Goal: Transaction & Acquisition: Purchase product/service

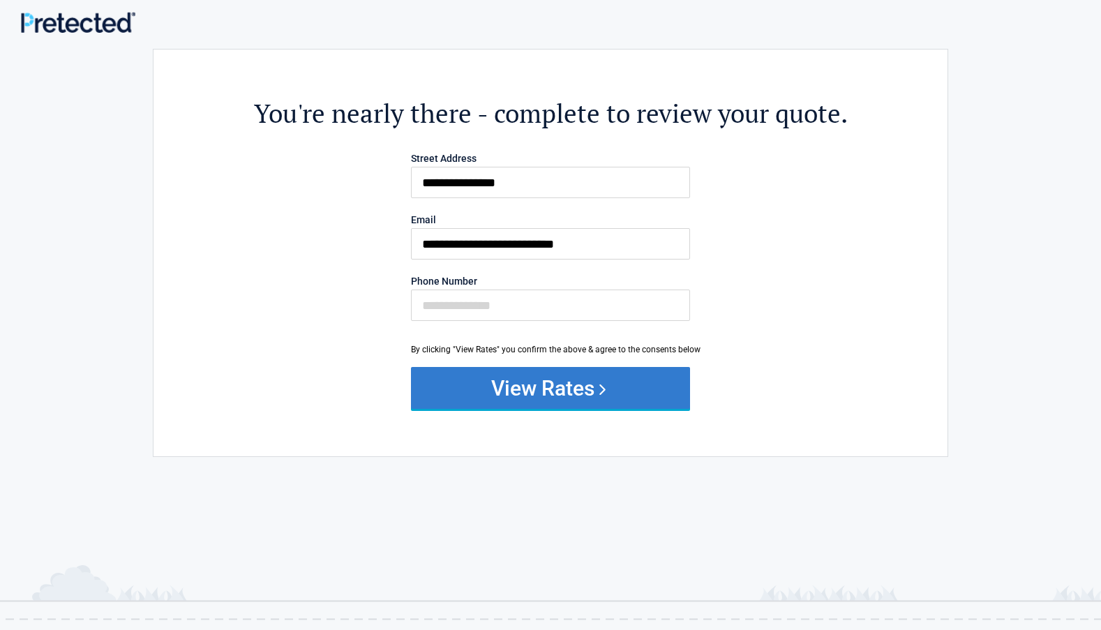
click at [546, 391] on button "View Rates" at bounding box center [550, 388] width 279 height 42
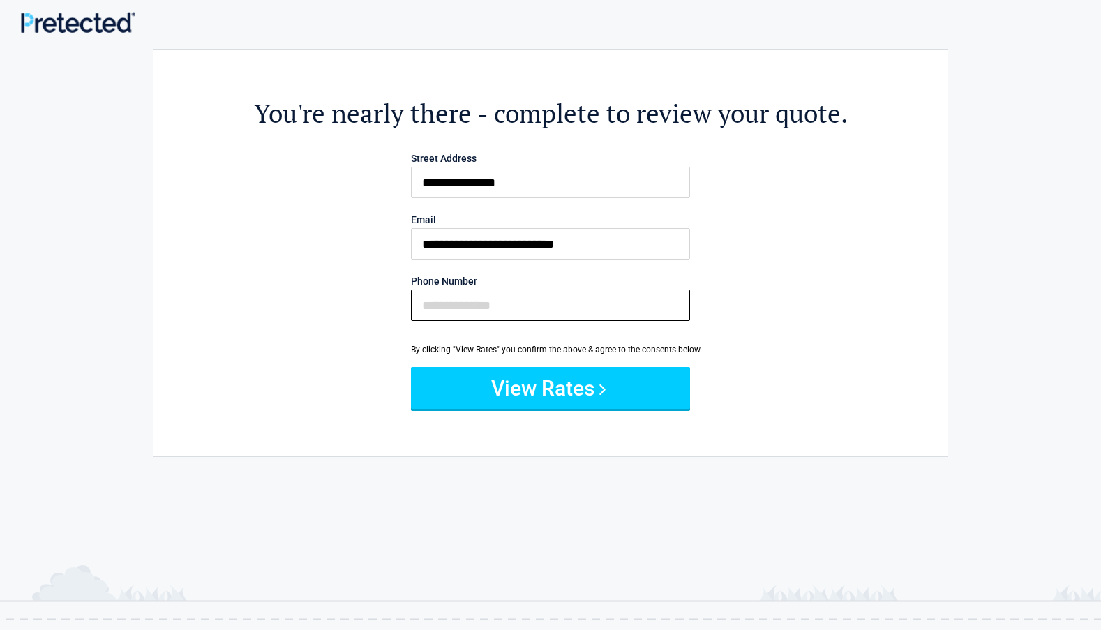
drag, startPoint x: 521, startPoint y: 301, endPoint x: 765, endPoint y: 290, distance: 244.4
click at [525, 300] on input "Phone Number" at bounding box center [550, 305] width 279 height 31
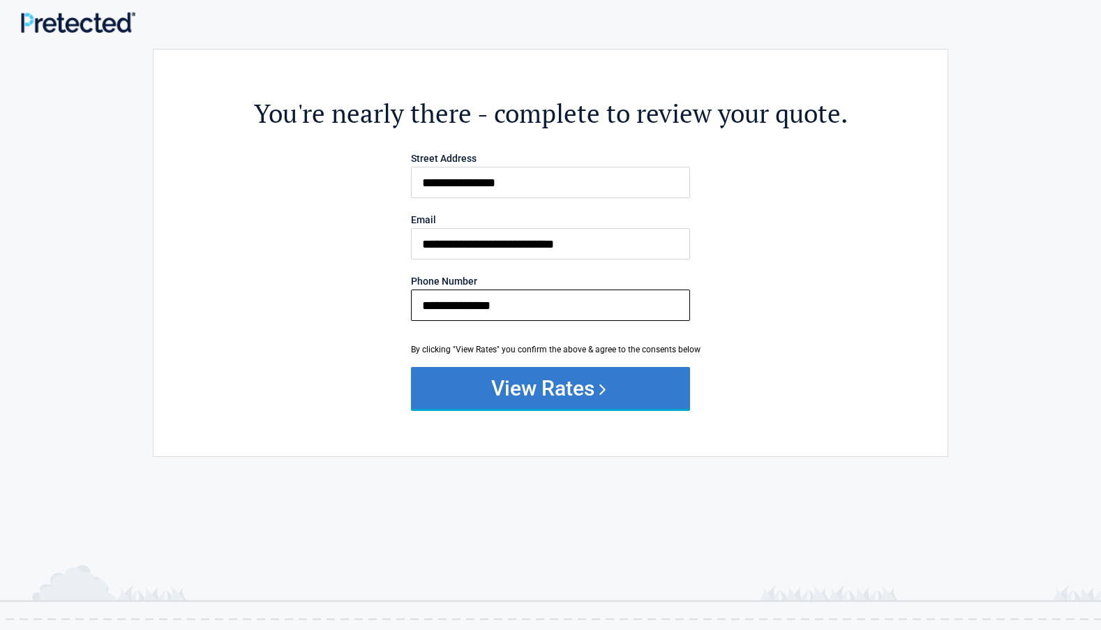
type input "**********"
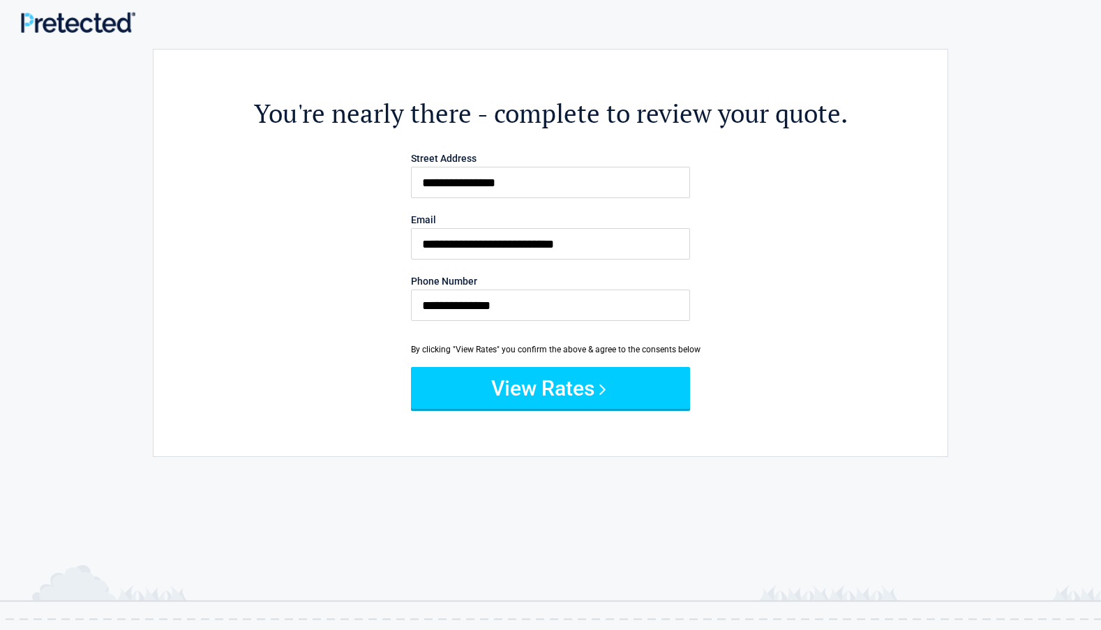
drag, startPoint x: 525, startPoint y: 394, endPoint x: 758, endPoint y: 290, distance: 255.4
click at [525, 394] on button "View Rates" at bounding box center [550, 388] width 279 height 42
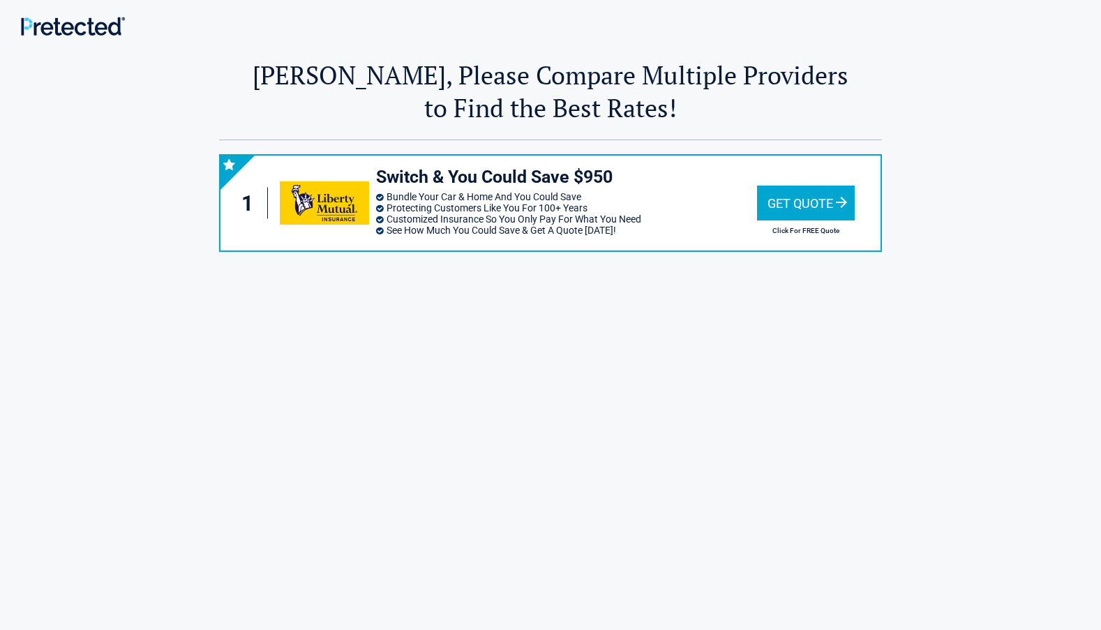
click at [786, 208] on div "Get Quote" at bounding box center [806, 203] width 98 height 35
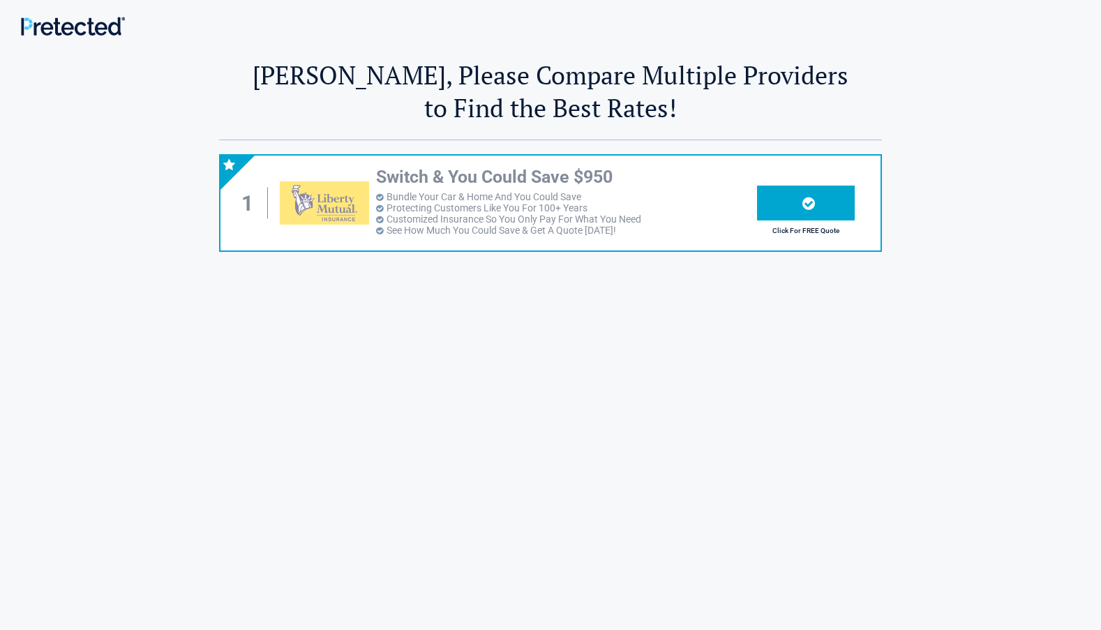
click at [814, 204] on icon at bounding box center [808, 203] width 13 height 15
click at [805, 200] on icon at bounding box center [808, 203] width 13 height 15
click at [804, 198] on icon at bounding box center [808, 203] width 13 height 15
click at [806, 234] on h2 "Click For FREE Quote" at bounding box center [806, 231] width 98 height 8
click at [454, 207] on li "Protecting Customers Like You For 100+ Years" at bounding box center [566, 207] width 381 height 11
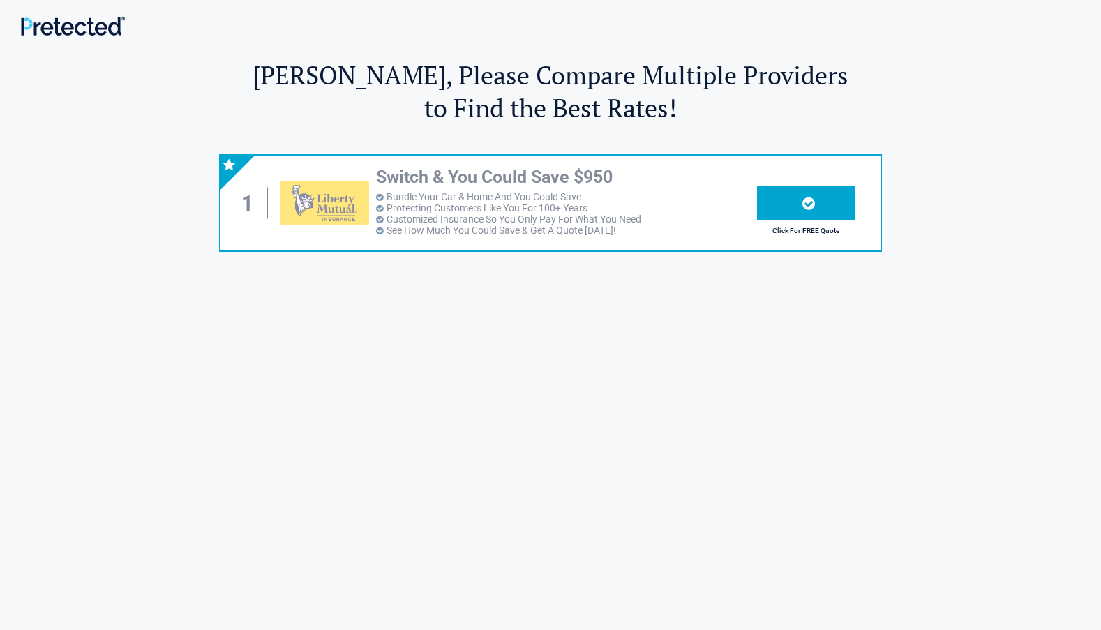
click at [454, 207] on li "Protecting Customers Like You For 100+ Years" at bounding box center [566, 207] width 381 height 11
